Goal: Task Accomplishment & Management: Manage account settings

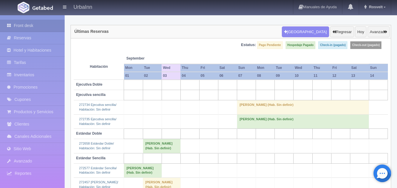
scroll to position [39, 0]
click at [291, 103] on td "MARCOS MENDEZ (Hab. Sin definir)" at bounding box center [303, 107] width 132 height 14
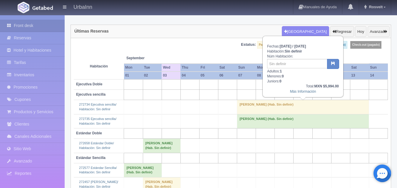
click at [279, 119] on td "MARCOS MENDEZ (Hab. Sin definir)" at bounding box center [303, 121] width 132 height 14
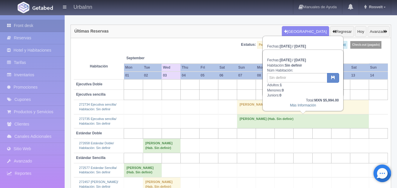
click at [268, 124] on td "MARCOS MENDEZ (Hab. Sin definir)" at bounding box center [303, 121] width 132 height 14
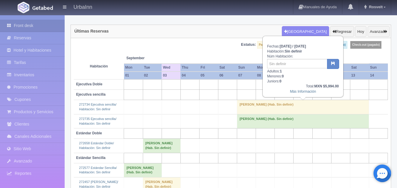
click at [271, 124] on td "MARCOS MENDEZ (Hab. Sin definir)" at bounding box center [303, 121] width 132 height 14
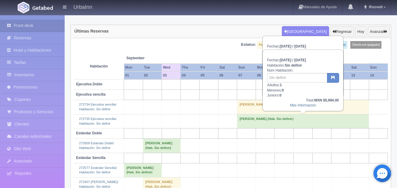
click at [126, 118] on td at bounding box center [133, 121] width 19 height 14
click at [244, 108] on td "MARCOS MENDEZ (Hab. Sin definir)" at bounding box center [303, 107] width 132 height 14
click at [250, 109] on td "MARCOS MENDEZ (Hab. Sin definir)" at bounding box center [303, 107] width 132 height 14
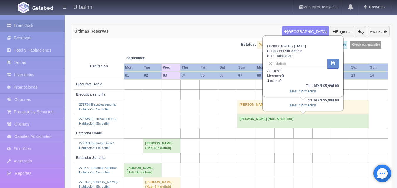
click at [254, 118] on td "MARCOS MENDEZ (Hab. Sin definir)" at bounding box center [303, 121] width 132 height 14
click at [251, 105] on td "MARCOS MENDEZ (Hab. Sin definir)" at bounding box center [303, 107] width 132 height 14
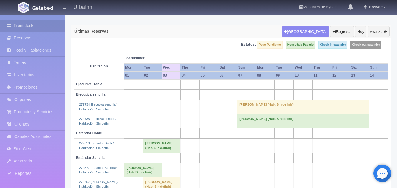
drag, startPoint x: 256, startPoint y: 119, endPoint x: 259, endPoint y: 106, distance: 13.9
click at [256, 119] on td "MARCOS MENDEZ (Hab. Sin definir)" at bounding box center [303, 121] width 132 height 14
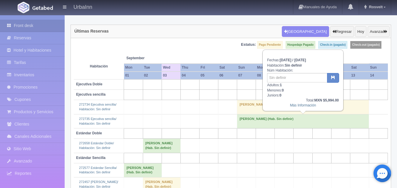
click at [259, 106] on td "MARCOS MENDEZ (Hab. Sin definir)" at bounding box center [303, 107] width 132 height 14
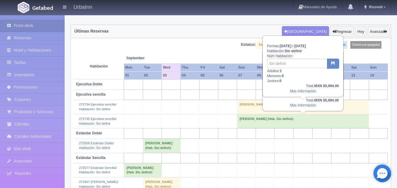
click at [259, 119] on td "MARCOS MENDEZ (Hab. Sin definir)" at bounding box center [303, 121] width 132 height 14
click at [248, 103] on td "MARCOS MENDEZ (Hab. Sin definir)" at bounding box center [303, 107] width 132 height 14
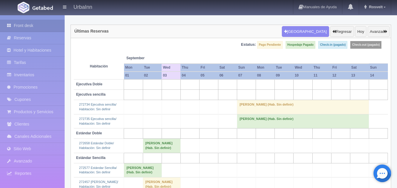
click at [277, 105] on td "MARCOS MENDEZ (Hab. Sin definir)" at bounding box center [303, 107] width 132 height 14
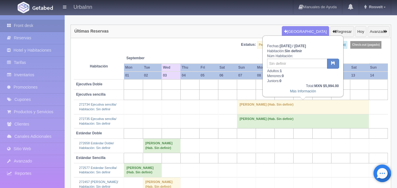
click at [294, 120] on td "MARCOS MENDEZ (Hab. Sin definir)" at bounding box center [303, 121] width 132 height 14
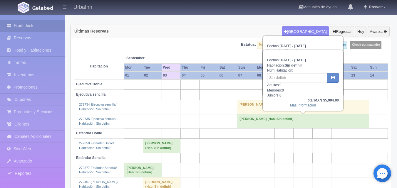
click at [307, 105] on link "Más Información" at bounding box center [303, 105] width 26 height 4
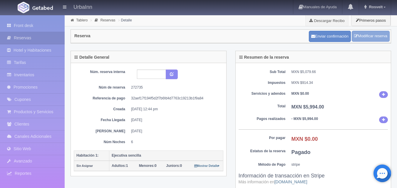
click at [372, 38] on link "Modificar reserva" at bounding box center [371, 36] width 38 height 11
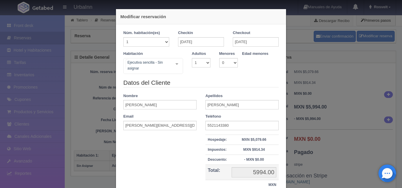
click at [175, 64] on div "Ejecutiva sencilla - Sin asignar Ejecutiva Doble Ejecutiva Doble - Sin asignar …" at bounding box center [153, 66] width 60 height 16
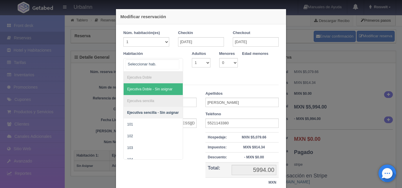
click at [134, 89] on span "Ejecutiva Doble - Sin asignar" at bounding box center [149, 89] width 45 height 4
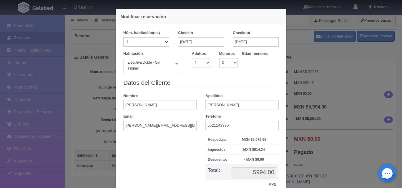
checkbox input "false"
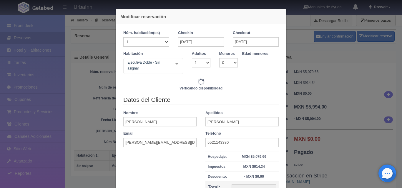
type input "6594.00"
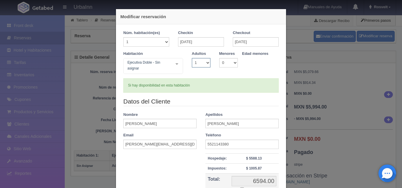
click at [204, 64] on select "1 2 3 4 5 6 7 8 9 10" at bounding box center [201, 62] width 19 height 9
select select "2"
click at [192, 58] on select "1 2 3 4 5 6 7 8 9 10" at bounding box center [201, 62] width 19 height 9
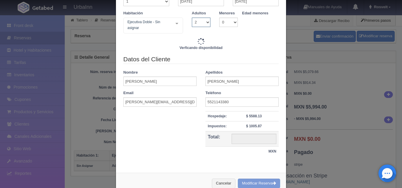
scroll to position [49, 0]
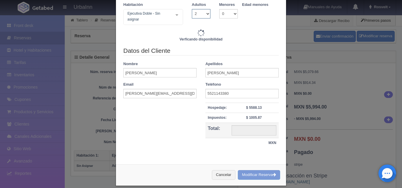
type input "6594.00"
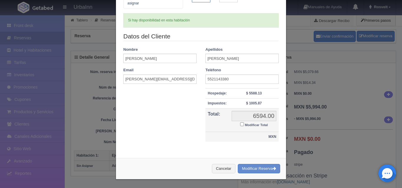
scroll to position [66, 0]
click at [253, 165] on button "Modificar Reserva" at bounding box center [259, 169] width 42 height 10
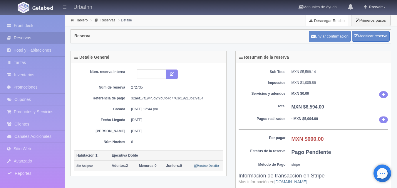
click at [340, 17] on link "Descargar Recibo" at bounding box center [327, 21] width 42 height 12
